Goal: Task Accomplishment & Management: Complete application form

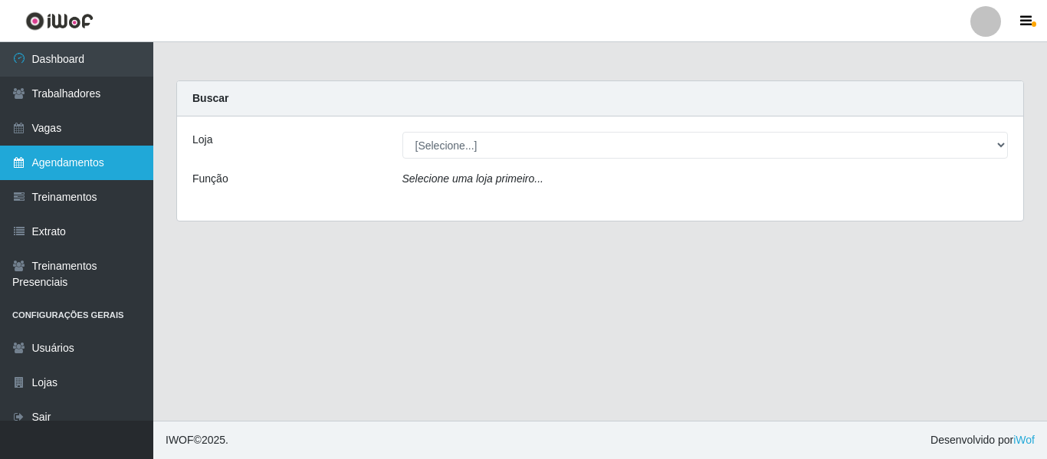
click at [64, 163] on link "Agendamentos" at bounding box center [76, 163] width 153 height 34
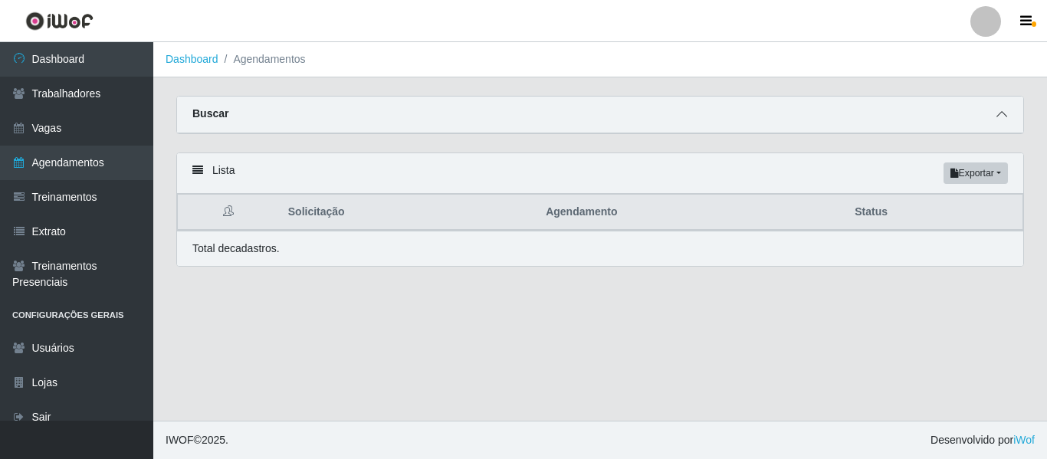
click at [996, 121] on span at bounding box center [1002, 115] width 18 height 18
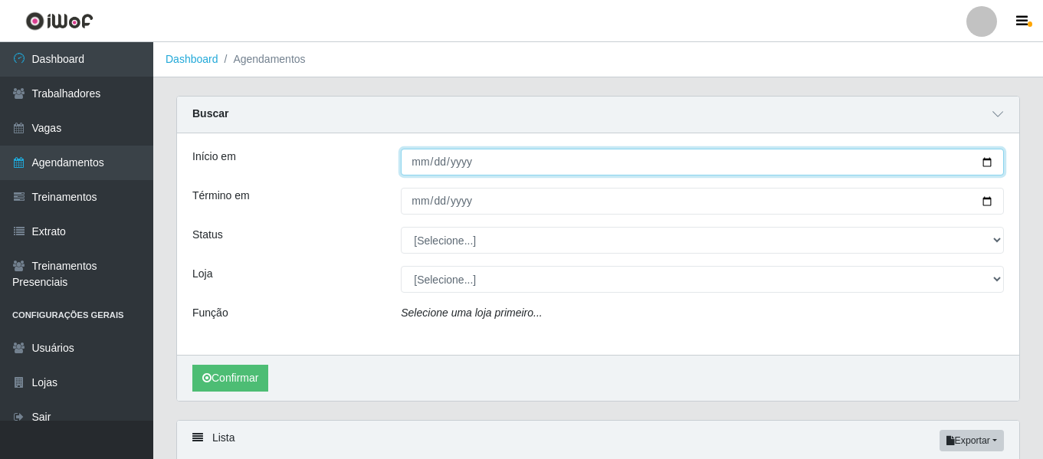
click at [986, 163] on input "Início em" at bounding box center [702, 162] width 603 height 27
type input "[DATE]"
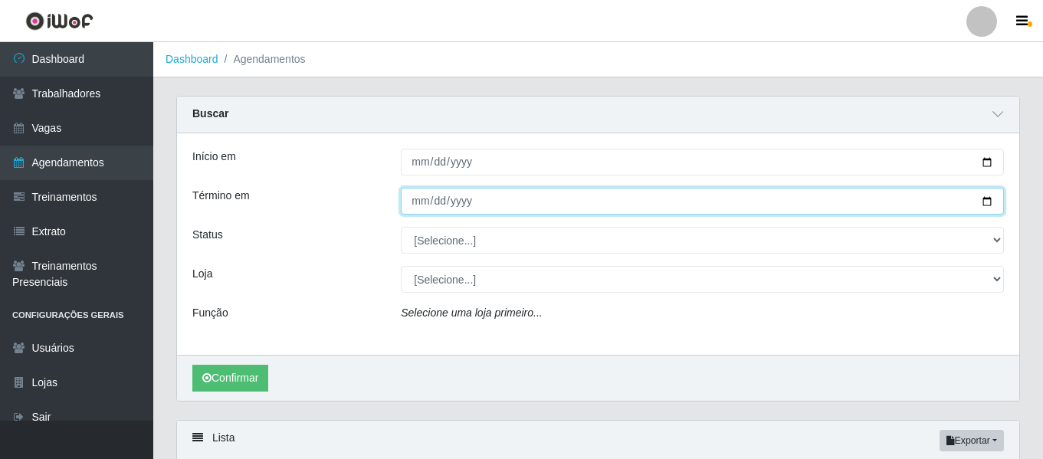
click at [989, 202] on input "Término em" at bounding box center [702, 201] width 603 height 27
type input "[DATE]"
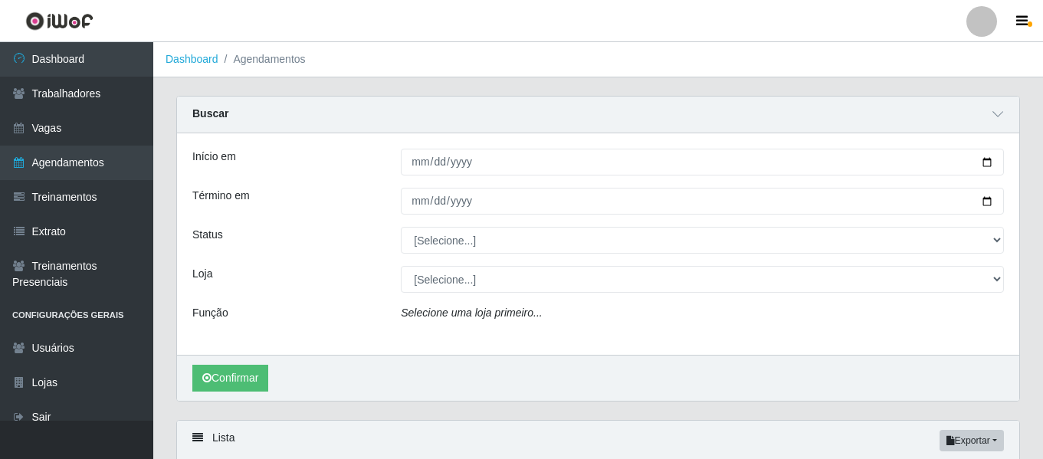
click at [506, 257] on div "Início em [DATE] Término em [DATE] Status [Selecione...] AGENDADO AGUARDANDO LI…" at bounding box center [598, 244] width 843 height 222
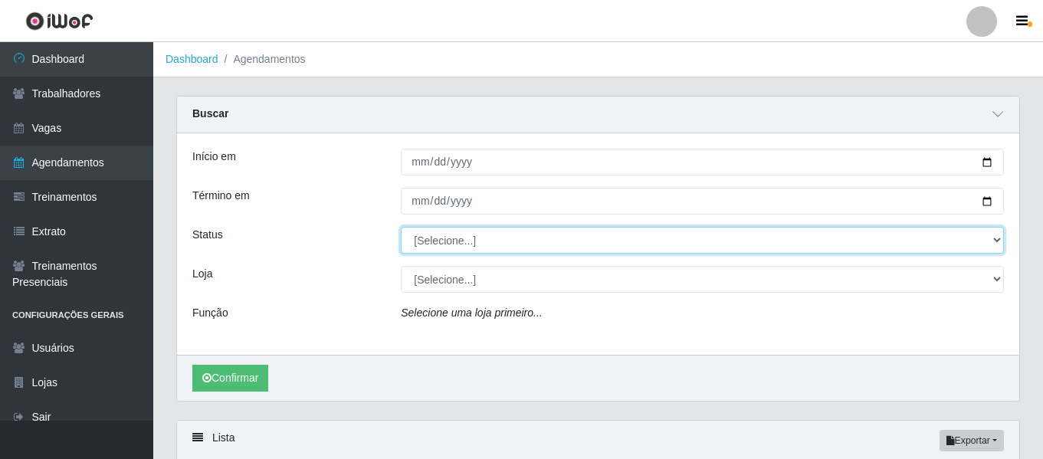
click at [513, 250] on select "[Selecione...] AGENDADO AGUARDANDO LIBERAR EM ANDAMENTO EM REVISÃO FINALIZADO C…" at bounding box center [702, 240] width 603 height 27
select select "AGENDADO"
click at [401, 228] on select "[Selecione...] AGENDADO AGUARDANDO LIBERAR EM ANDAMENTO EM REVISÃO FINALIZADO C…" at bounding box center [702, 240] width 603 height 27
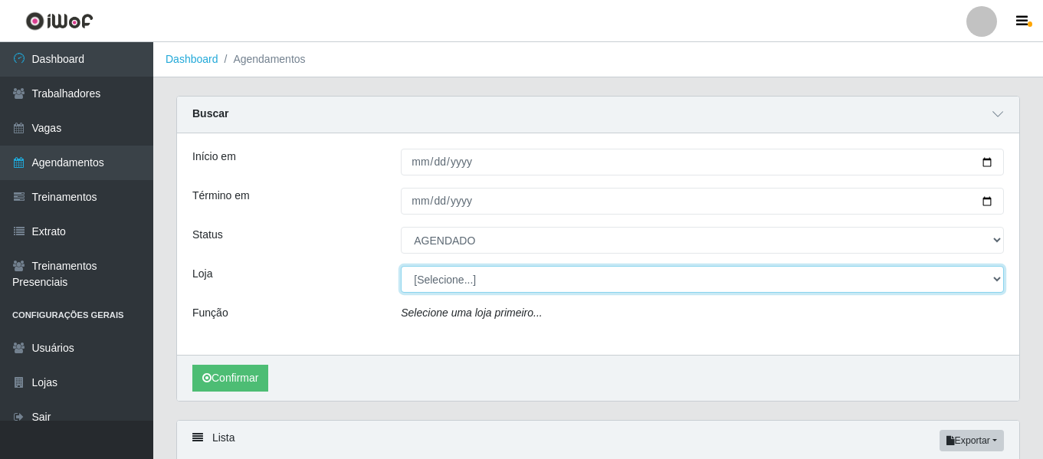
click at [461, 280] on select "[Selecione...] [GEOGRAPHIC_DATA] - Shopping [GEOGRAPHIC_DATA]" at bounding box center [702, 279] width 603 height 27
select select "424"
click at [401, 267] on select "[Selecione...] [GEOGRAPHIC_DATA] - Shopping [GEOGRAPHIC_DATA]" at bounding box center [702, 279] width 603 height 27
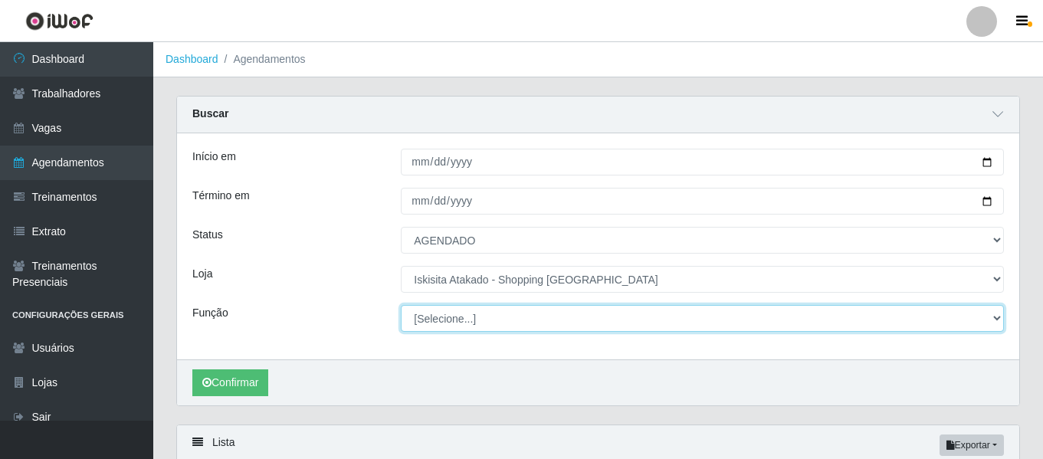
click at [497, 324] on select "[Selecione...] Auxiliar de Estacionamento Auxiliar de Estacionamento + Auxiliar…" at bounding box center [702, 318] width 603 height 27
click at [401, 306] on select "[Selecione...] Auxiliar de Estacionamento Auxiliar de Estacionamento + Auxiliar…" at bounding box center [702, 318] width 603 height 27
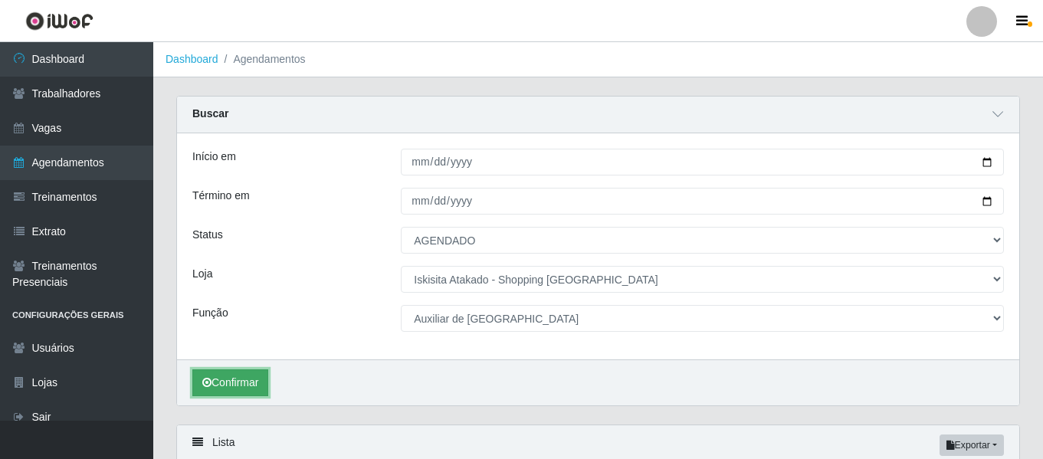
drag, startPoint x: 242, startPoint y: 390, endPoint x: 290, endPoint y: 396, distance: 47.9
click at [244, 395] on button "Confirmar" at bounding box center [230, 383] width 76 height 27
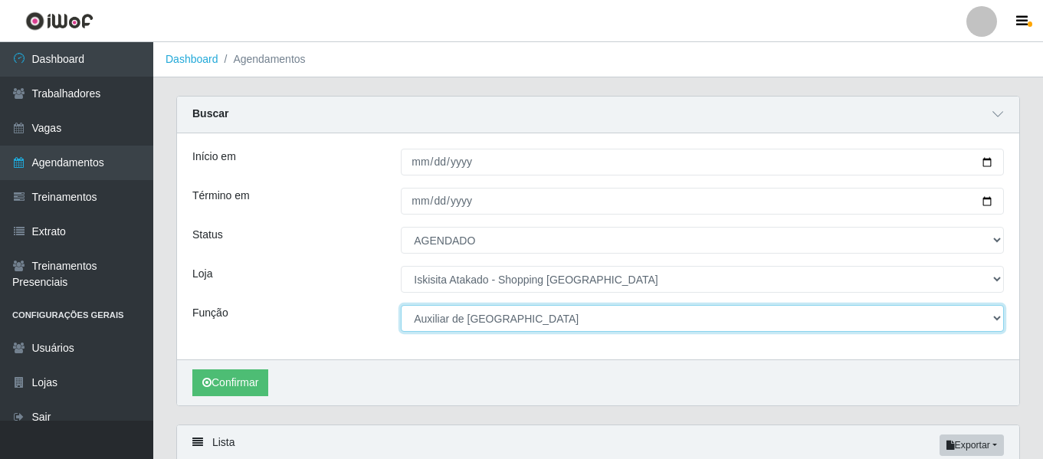
click at [991, 318] on select "[Selecione...] Auxiliar de Estacionamento Auxiliar de Estacionamento + Auxiliar…" at bounding box center [702, 318] width 603 height 27
select select "121"
click at [401, 306] on select "[Selecione...] Auxiliar de Estacionamento Auxiliar de Estacionamento + Auxiliar…" at bounding box center [702, 318] width 603 height 27
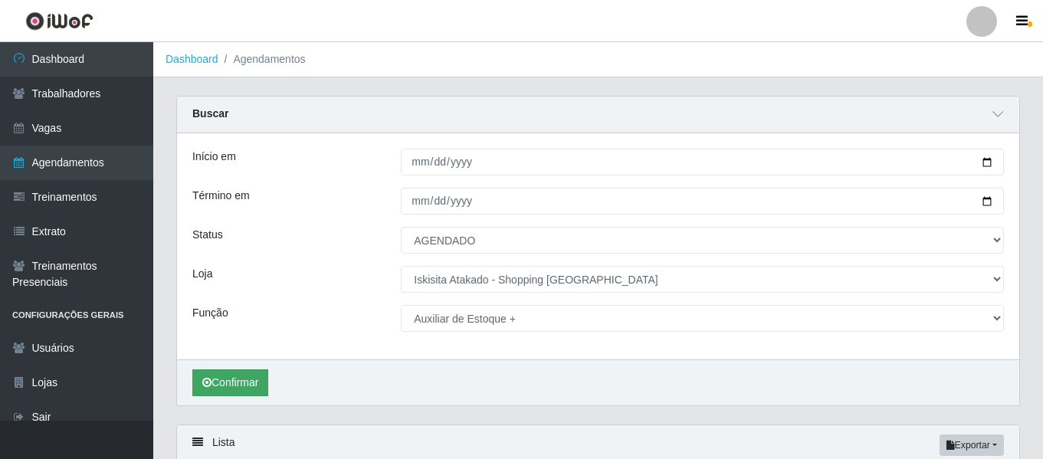
click at [192, 383] on div "Confirmar" at bounding box center [598, 383] width 843 height 46
click at [204, 383] on icon "submit" at bounding box center [206, 382] width 9 height 11
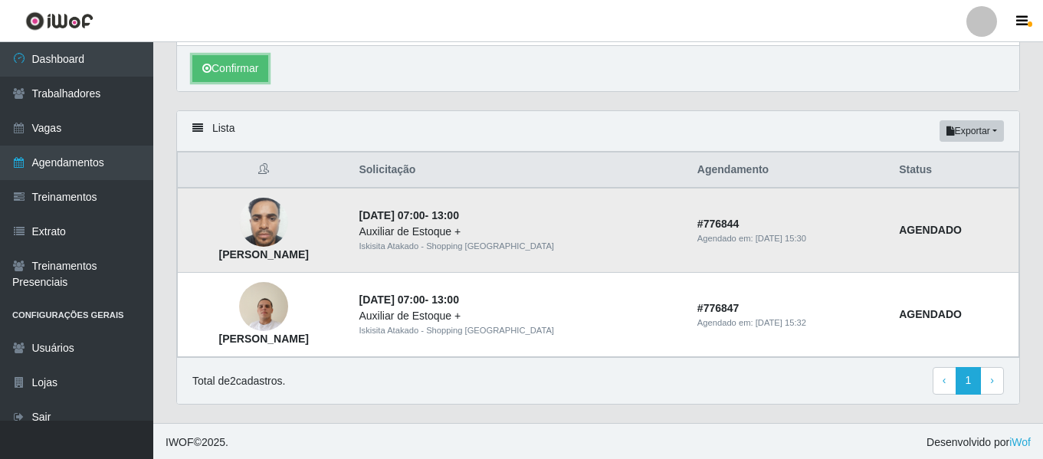
scroll to position [317, 0]
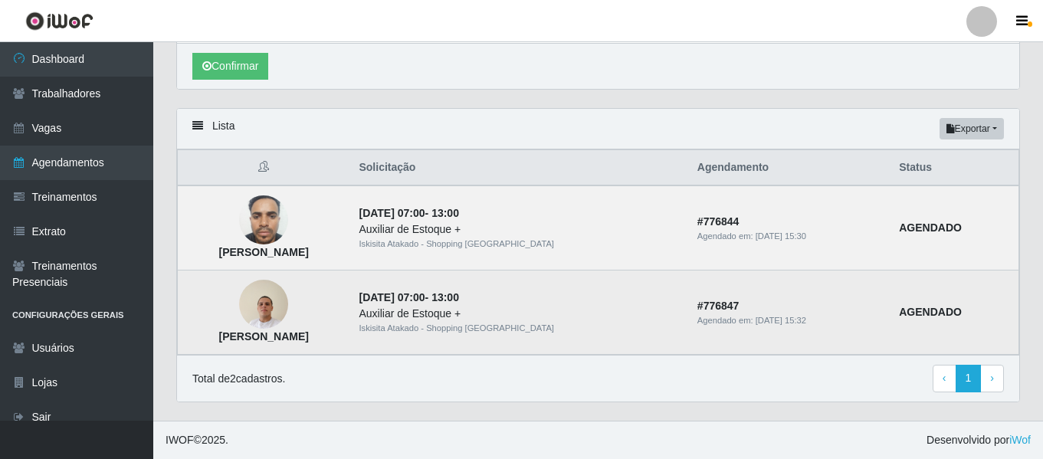
click at [288, 314] on img at bounding box center [263, 304] width 49 height 65
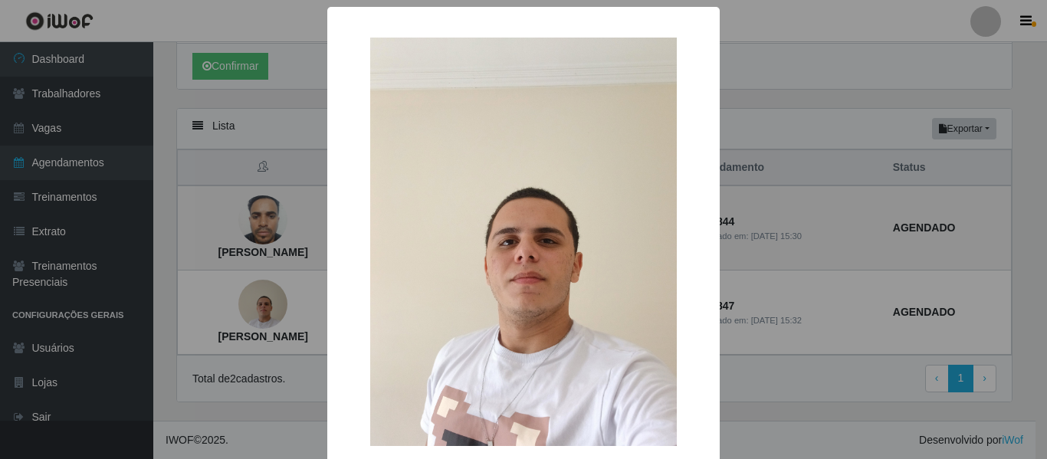
drag, startPoint x: 847, startPoint y: 122, endPoint x: 750, endPoint y: 134, distance: 98.1
click at [846, 122] on div "× [PERSON_NAME] OK Cancel" at bounding box center [523, 229] width 1047 height 459
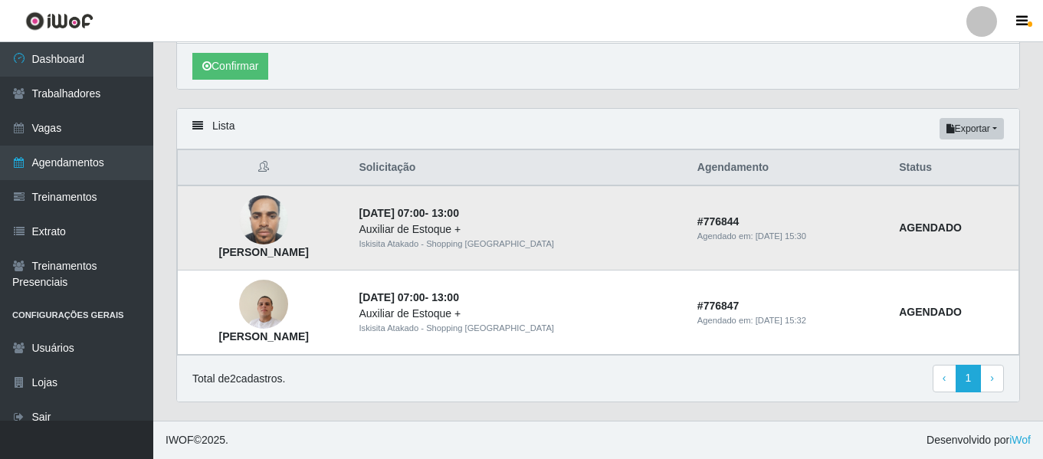
click at [336, 236] on td "[PERSON_NAME]" at bounding box center [264, 228] width 172 height 85
click at [288, 233] on img at bounding box center [263, 220] width 49 height 65
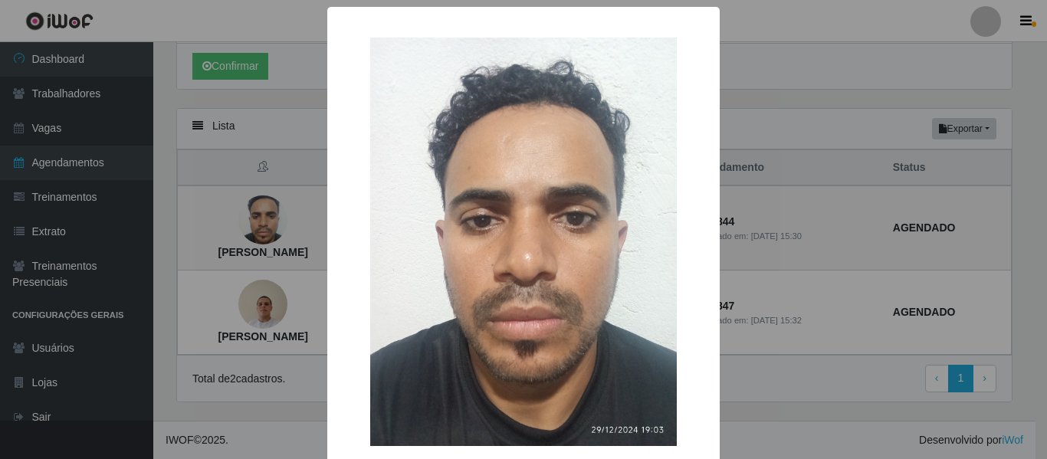
click at [860, 103] on div "× [PERSON_NAME] OK Cancel" at bounding box center [523, 229] width 1047 height 459
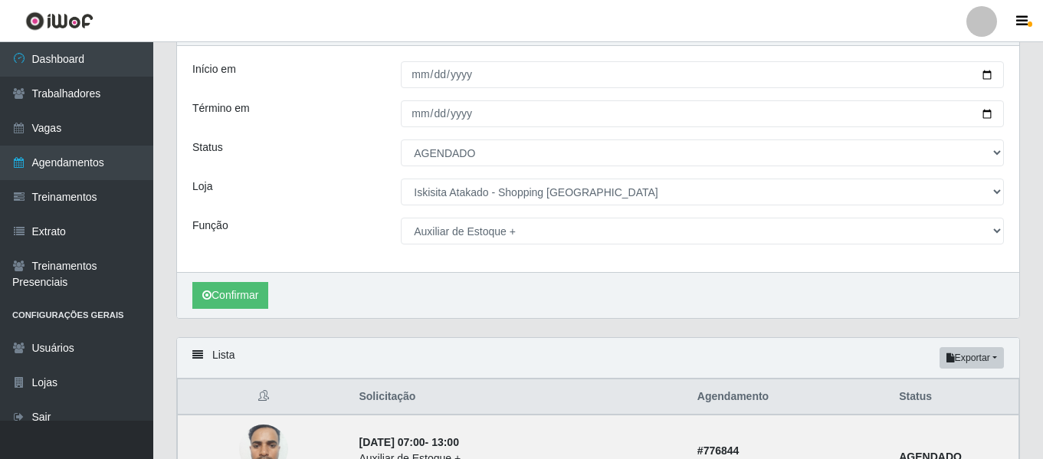
scroll to position [11, 0]
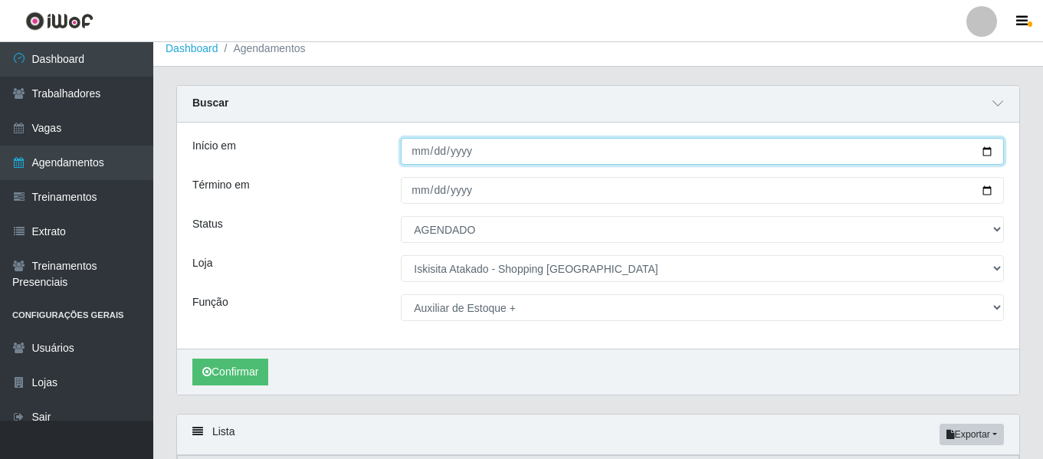
click at [985, 151] on input "[DATE]" at bounding box center [702, 151] width 603 height 27
type input "[DATE]"
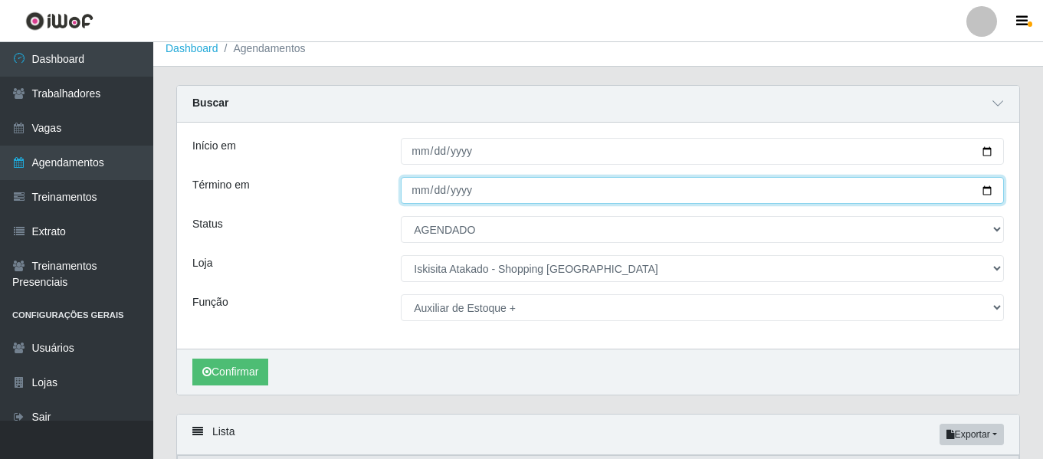
click at [985, 192] on input "[DATE]" at bounding box center [702, 190] width 603 height 27
type input "[DATE]"
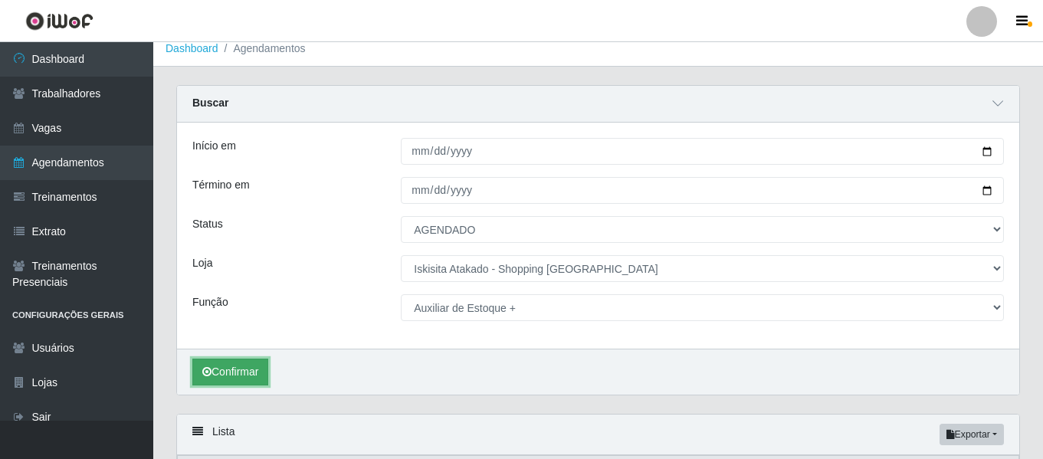
click at [241, 379] on button "Confirmar" at bounding box center [230, 372] width 76 height 27
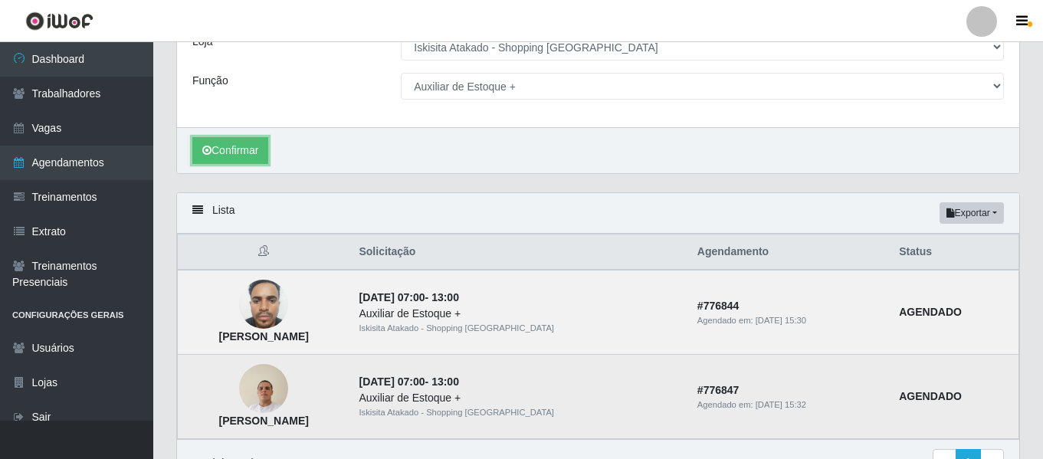
scroll to position [137, 0]
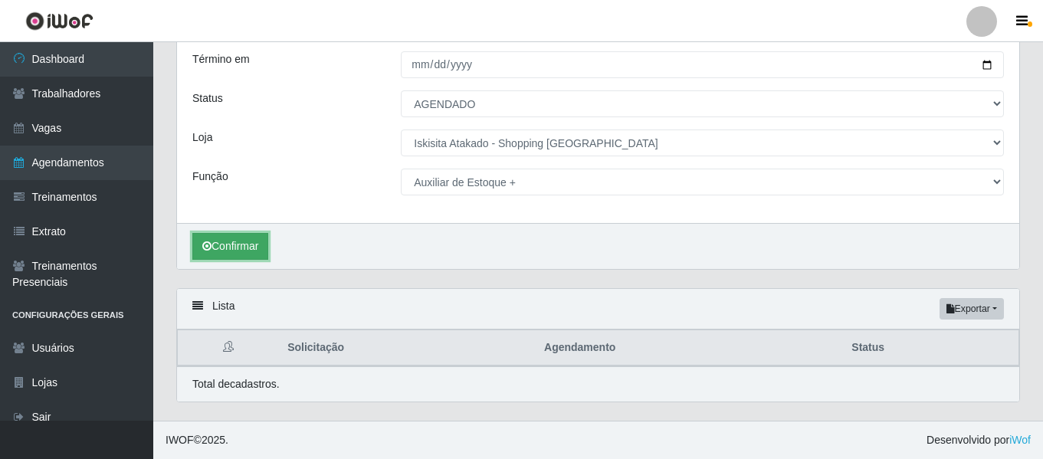
click at [238, 242] on button "Confirmar" at bounding box center [230, 246] width 76 height 27
